Goal: Information Seeking & Learning: Learn about a topic

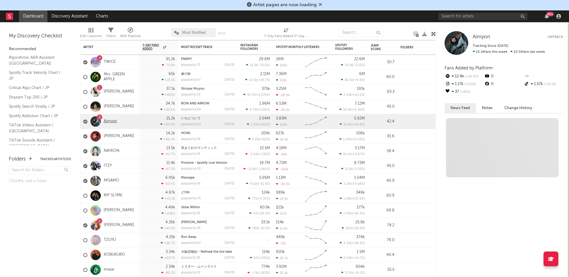
click at [113, 121] on link "Aimyon" at bounding box center [110, 121] width 13 height 5
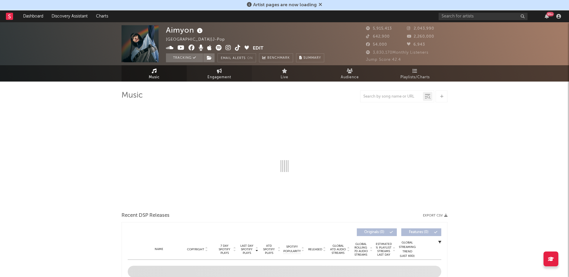
select select "6m"
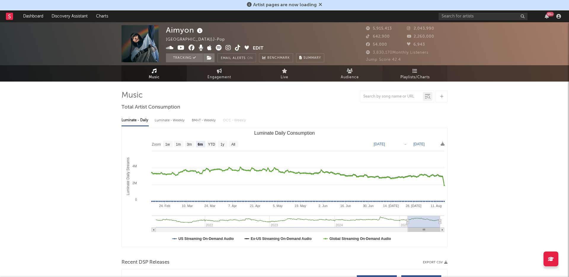
click at [414, 76] on span "Playlists/Charts" at bounding box center [414, 77] width 29 height 7
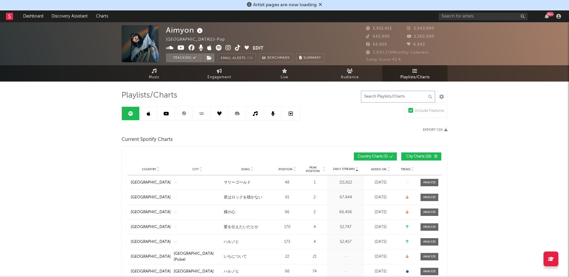
click at [397, 95] on input "text" at bounding box center [398, 97] width 74 height 12
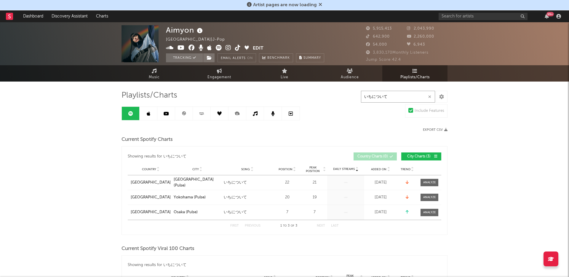
type input "いちについて"
drag, startPoint x: 338, startPoint y: 133, endPoint x: 320, endPoint y: 134, distance: 18.1
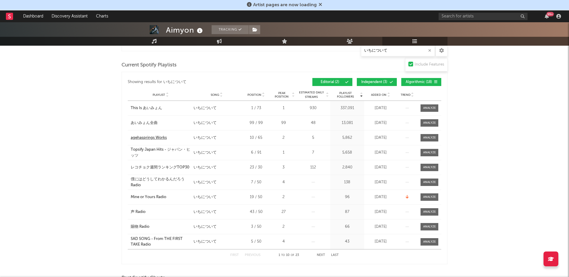
scroll to position [264, 0]
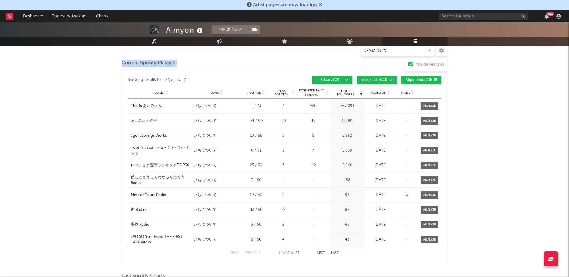
drag, startPoint x: 117, startPoint y: 63, endPoint x: 186, endPoint y: 67, distance: 69.1
click at [186, 67] on div "Aimyon Tracking [GEOGRAPHIC_DATA] | J-Pop Edit Tracking Email Alerts On Benchma…" at bounding box center [284, 163] width 569 height 810
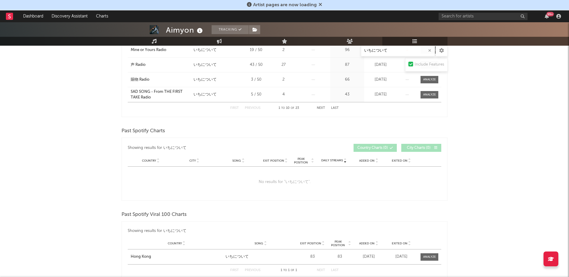
scroll to position [417, 0]
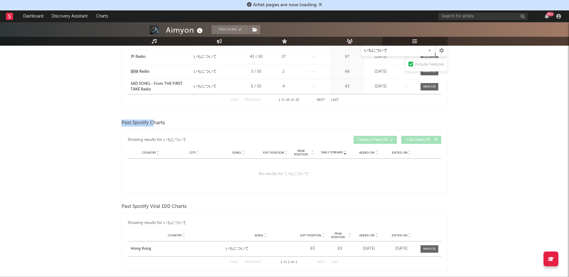
drag, startPoint x: 115, startPoint y: 119, endPoint x: 167, endPoint y: 124, distance: 52.7
click at [167, 124] on div "Aimyon Tracking [GEOGRAPHIC_DATA] | J-Pop Edit Tracking Email Alerts On Benchma…" at bounding box center [284, 10] width 569 height 810
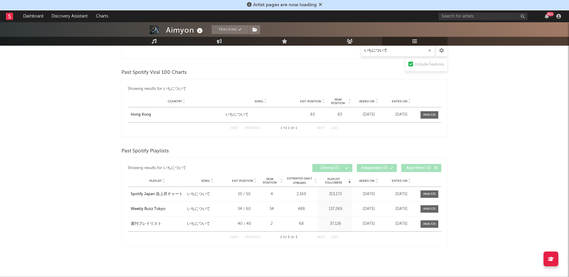
scroll to position [556, 0]
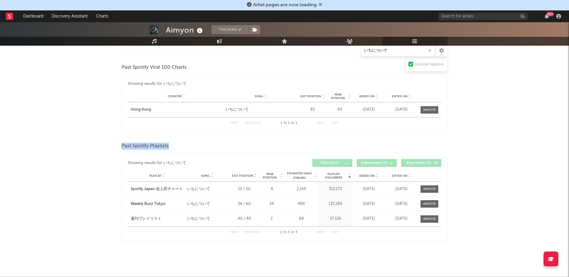
drag, startPoint x: 117, startPoint y: 144, endPoint x: 182, endPoint y: 144, distance: 64.9
click at [427, 186] on span at bounding box center [429, 188] width 18 height 7
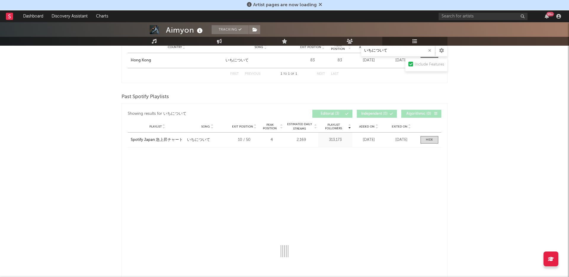
select select "1w"
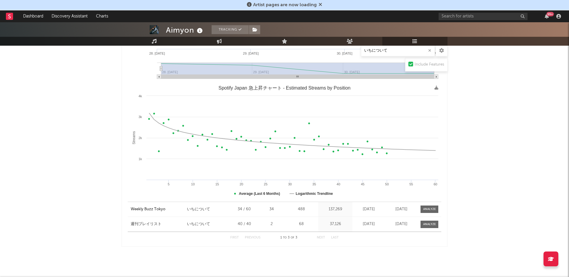
scroll to position [793, 0]
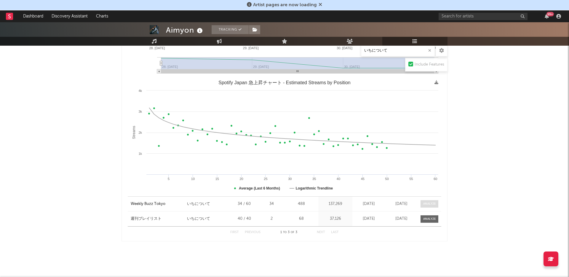
click at [429, 205] on div at bounding box center [429, 203] width 13 height 4
select select "1w"
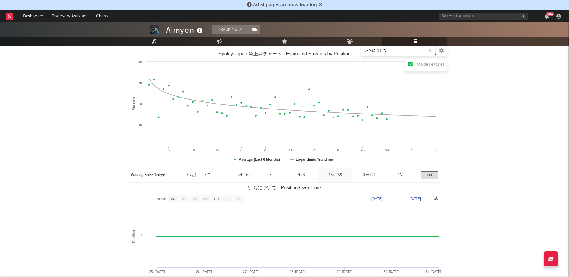
scroll to position [817, 0]
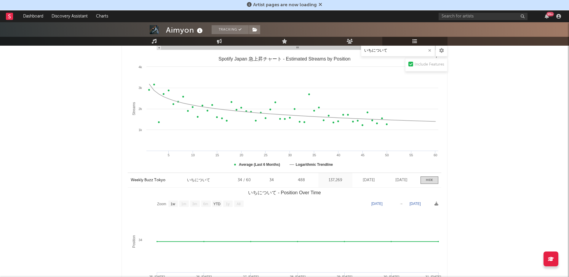
click at [299, 179] on div "488" at bounding box center [301, 180] width 31 height 6
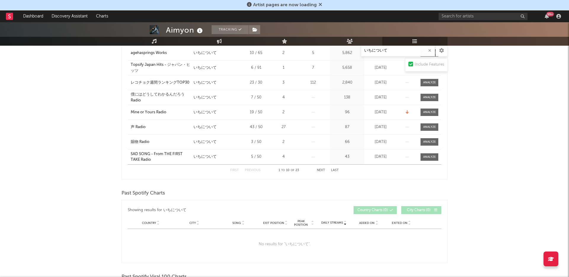
scroll to position [0, 0]
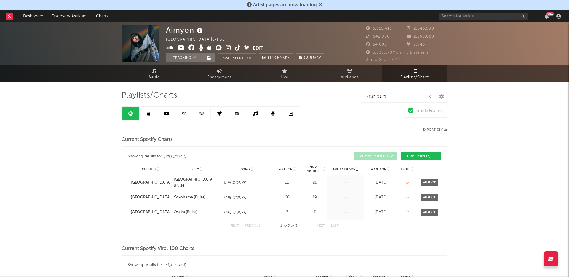
click at [221, 72] on icon at bounding box center [219, 70] width 5 height 5
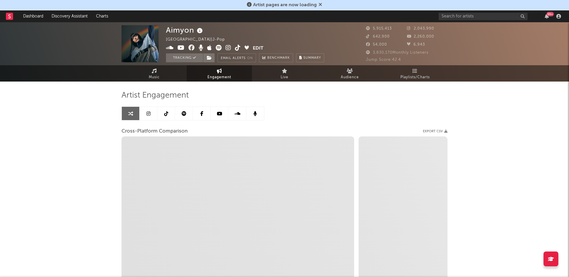
select select "1w"
click at [149, 118] on link at bounding box center [149, 113] width 18 height 13
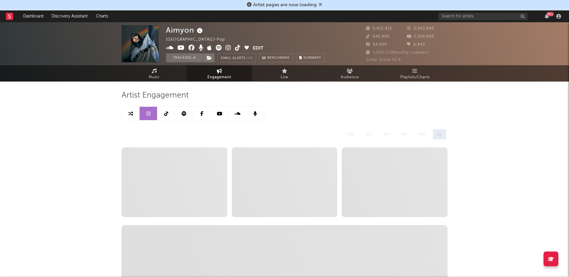
select select "6m"
